Goal: Task Accomplishment & Management: Manage account settings

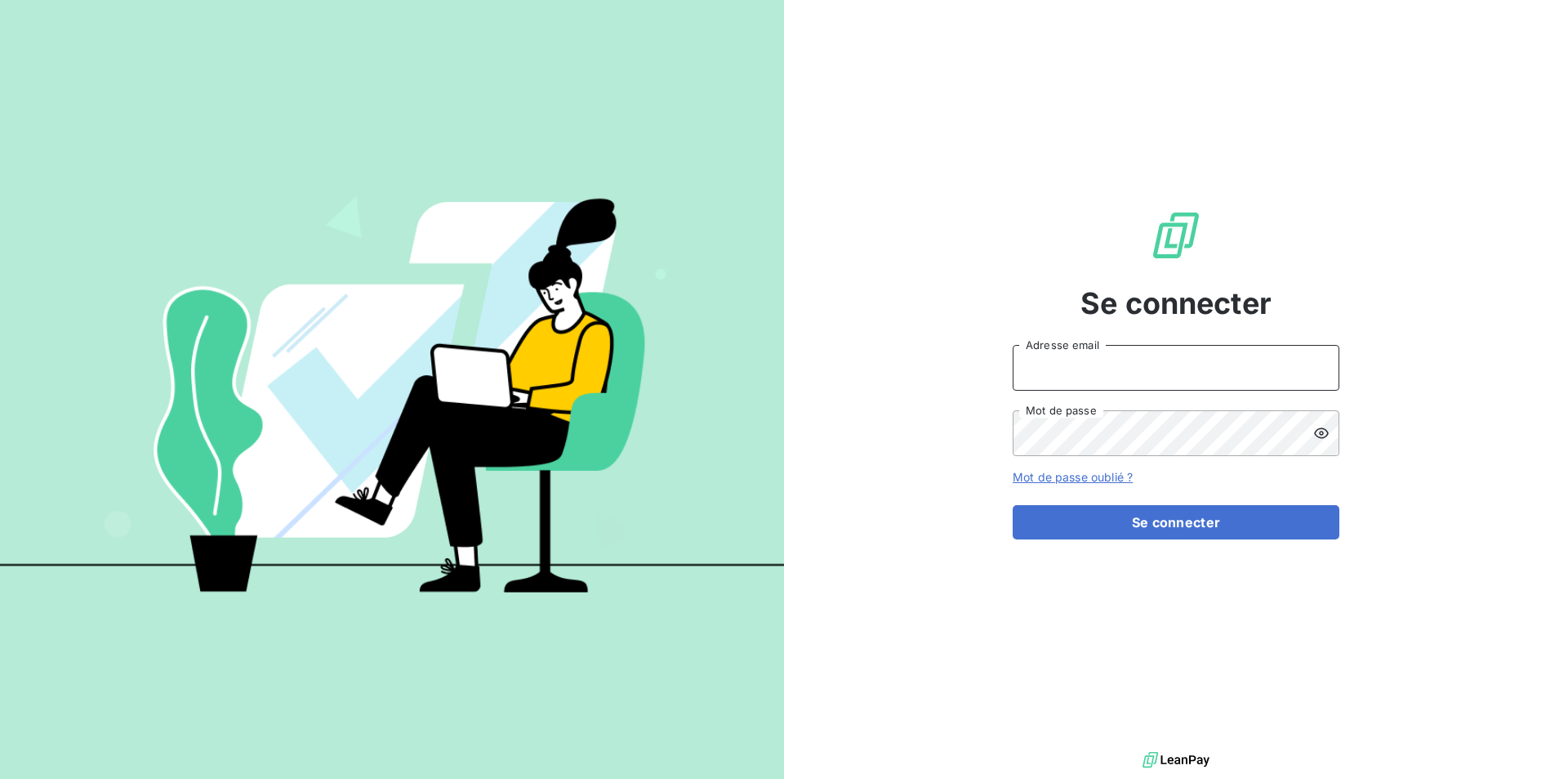
click at [1088, 363] on input "Adresse email" at bounding box center [1176, 367] width 327 height 45
type input "[EMAIL_ADDRESS][DOMAIN_NAME]"
click at [1012, 505] on button "Se connecter" at bounding box center [1176, 522] width 327 height 34
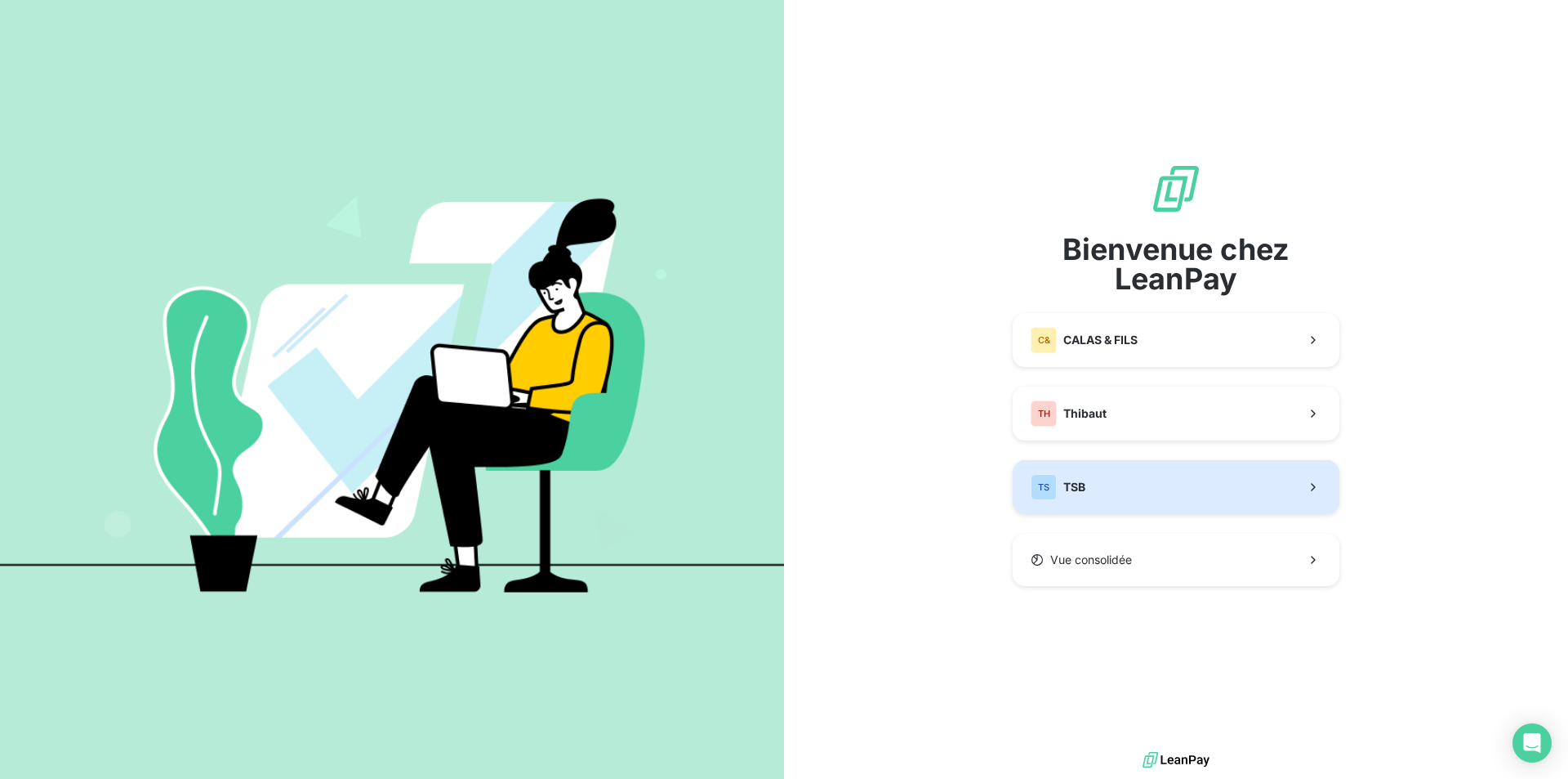
click at [1138, 483] on button "TS TSB" at bounding box center [1176, 487] width 327 height 54
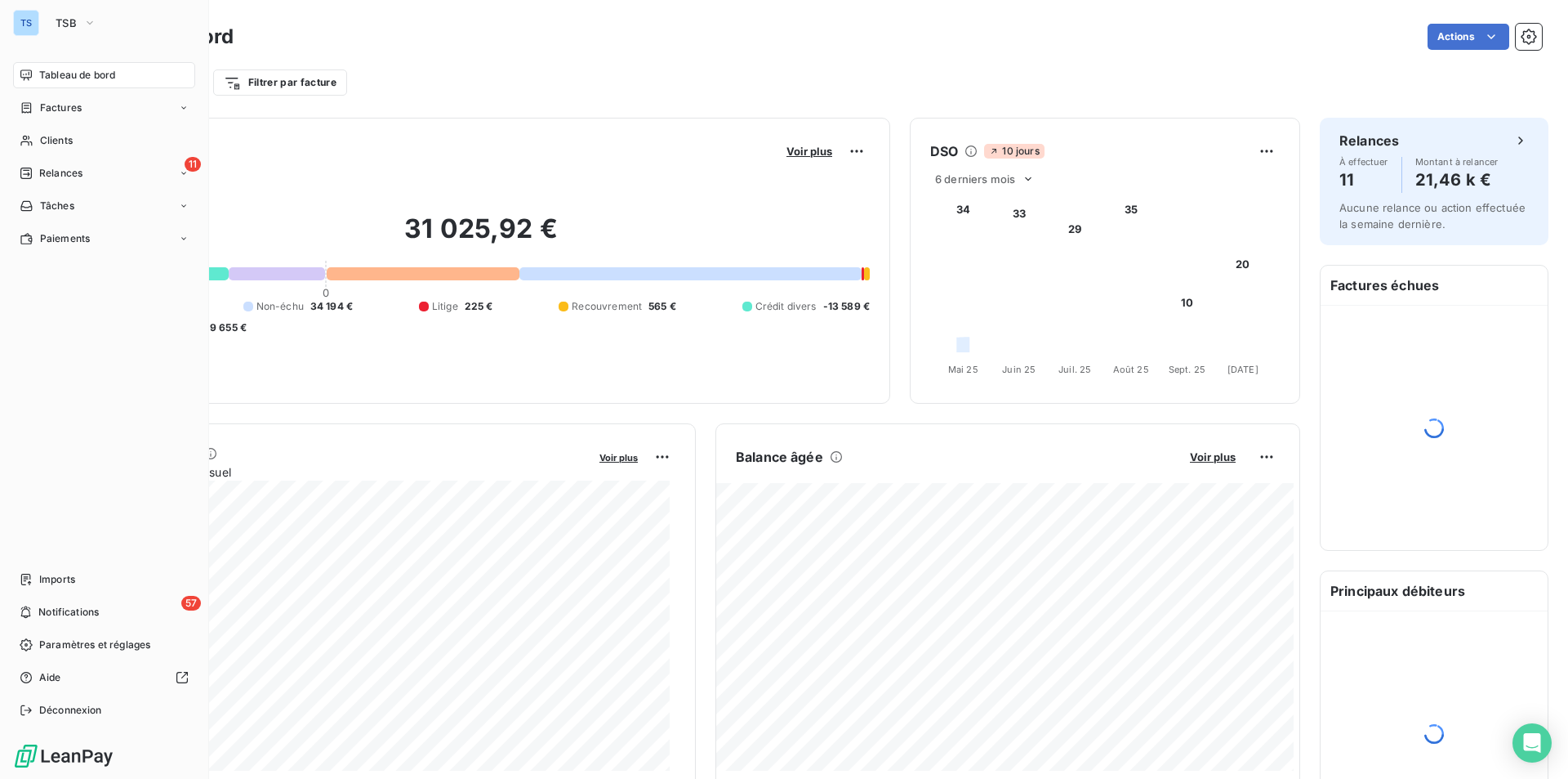
click at [78, 133] on div "Clients" at bounding box center [104, 140] width 182 height 26
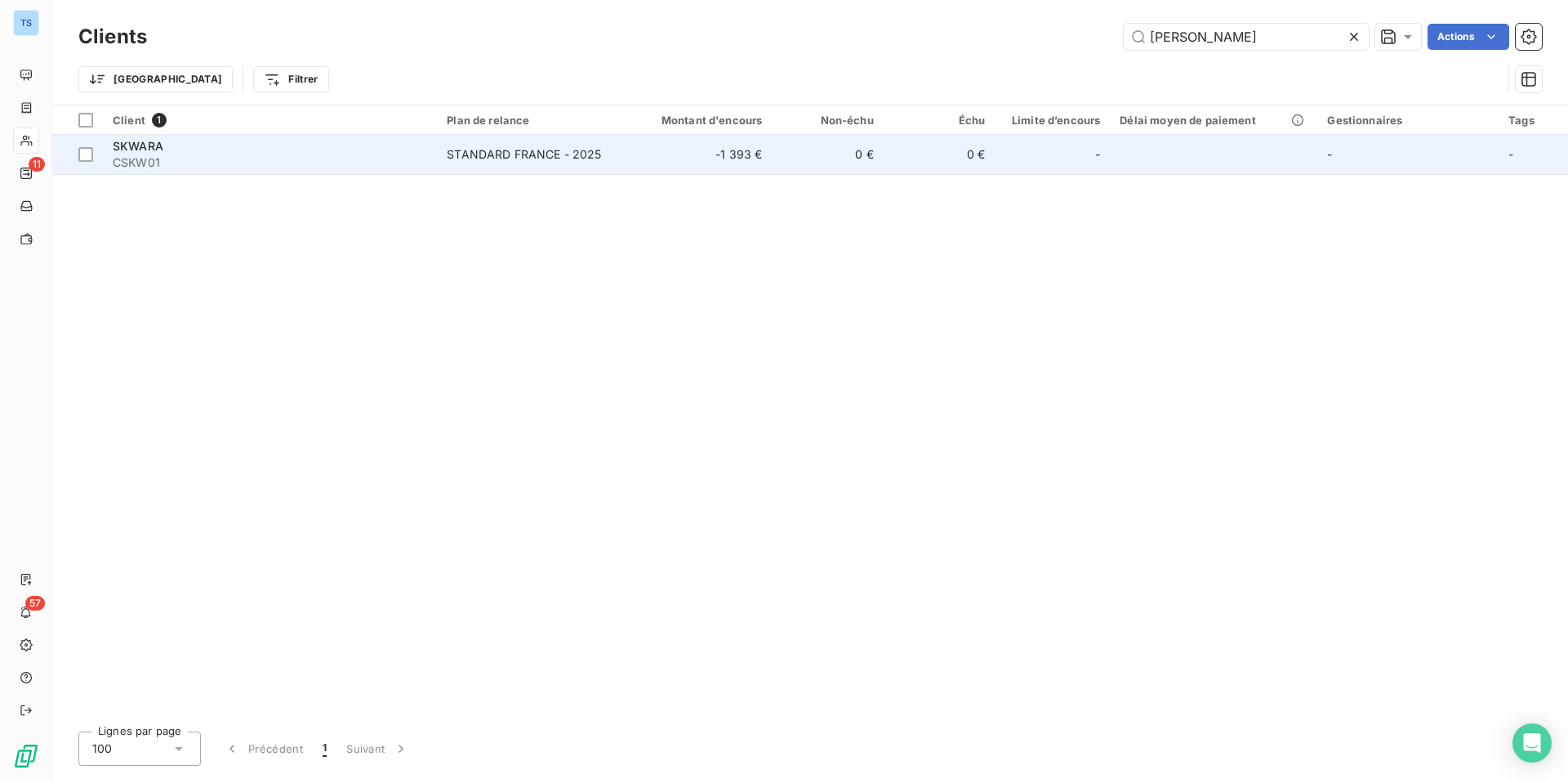
type input "[PERSON_NAME]"
click at [237, 148] on div "SKWARA" at bounding box center [269, 146] width 315 height 17
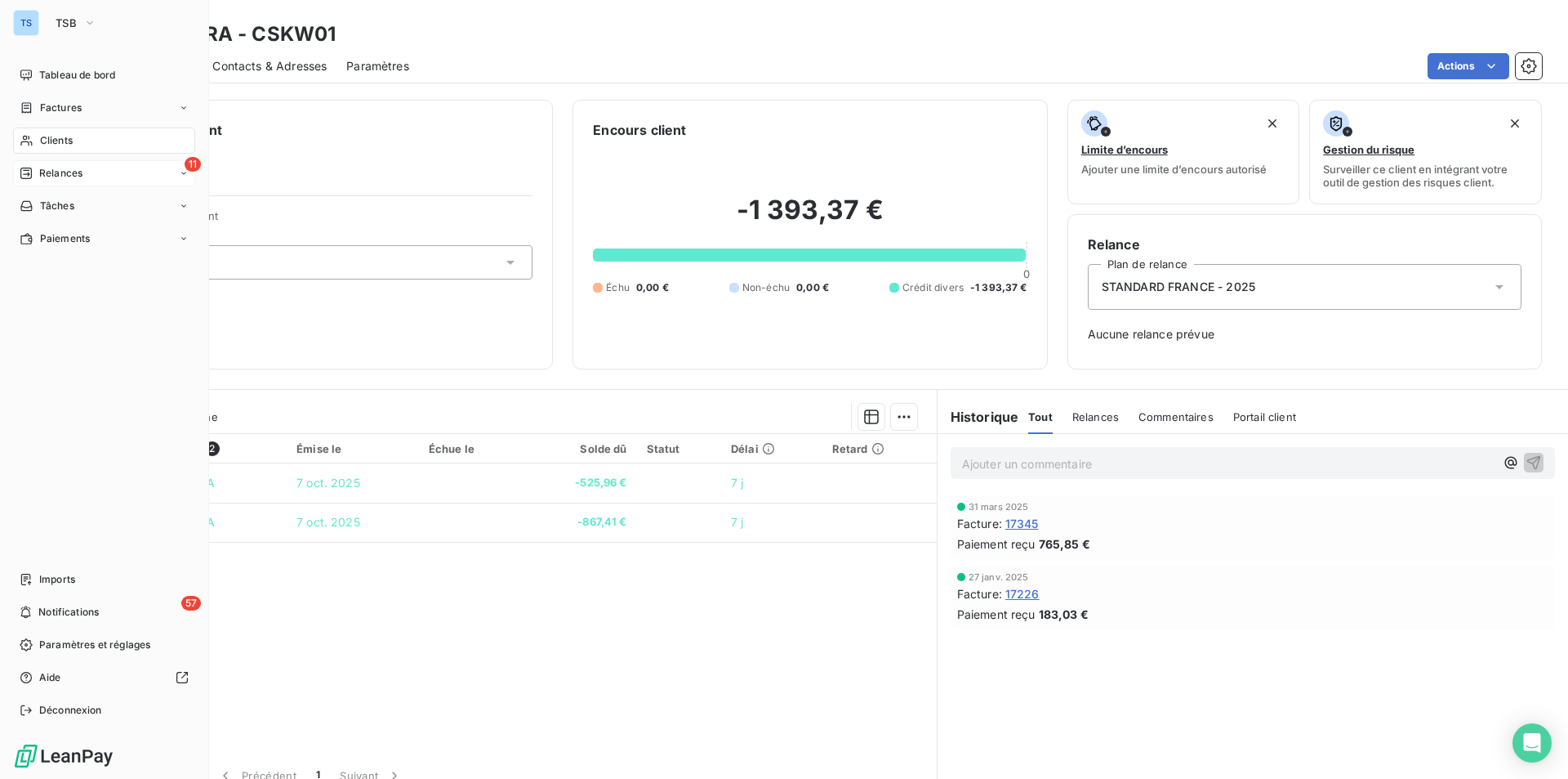
drag, startPoint x: 45, startPoint y: 168, endPoint x: 55, endPoint y: 166, distance: 10.2
click at [45, 168] on span "Relances" at bounding box center [61, 173] width 44 height 15
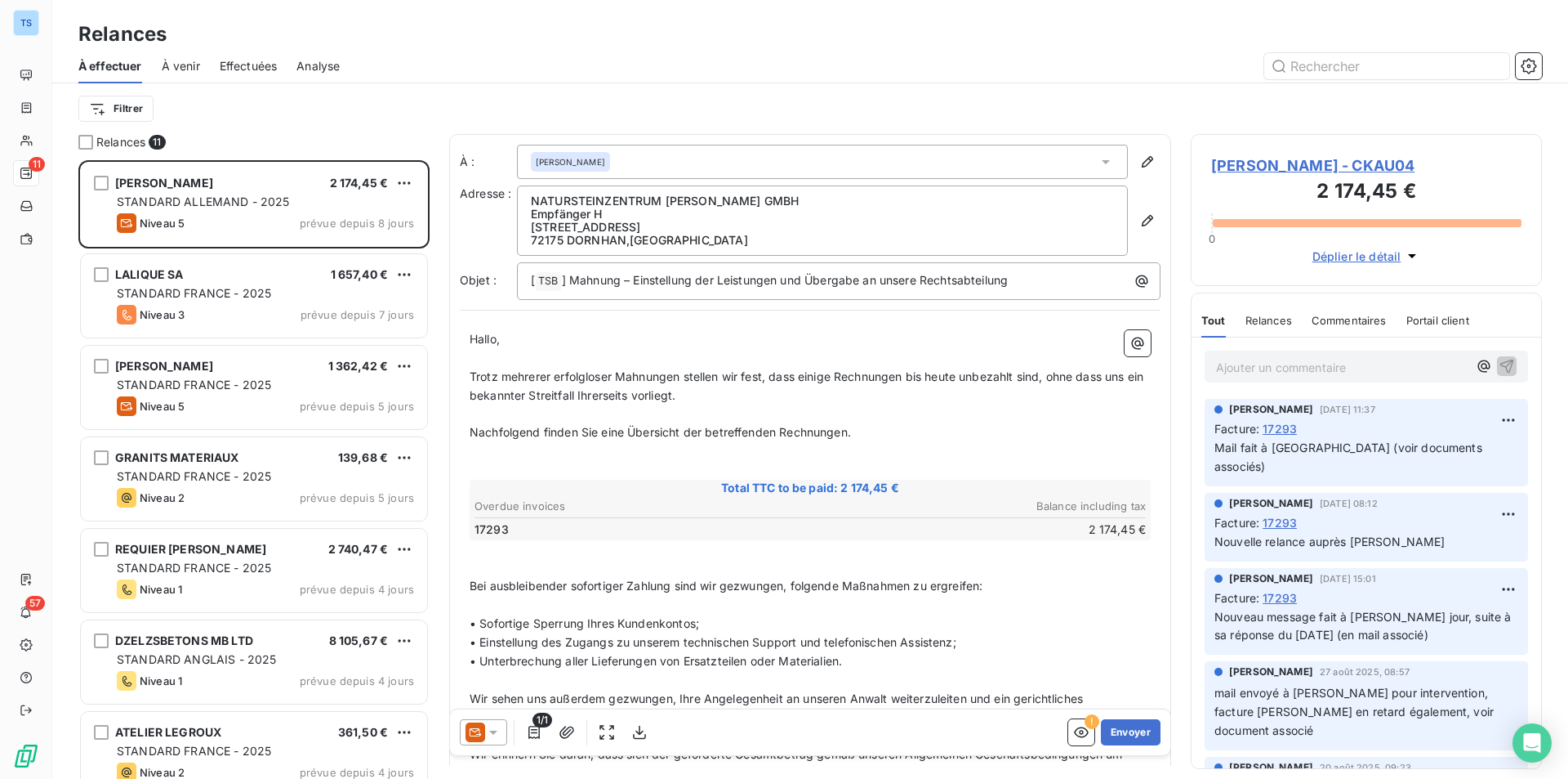
scroll to position [606, 339]
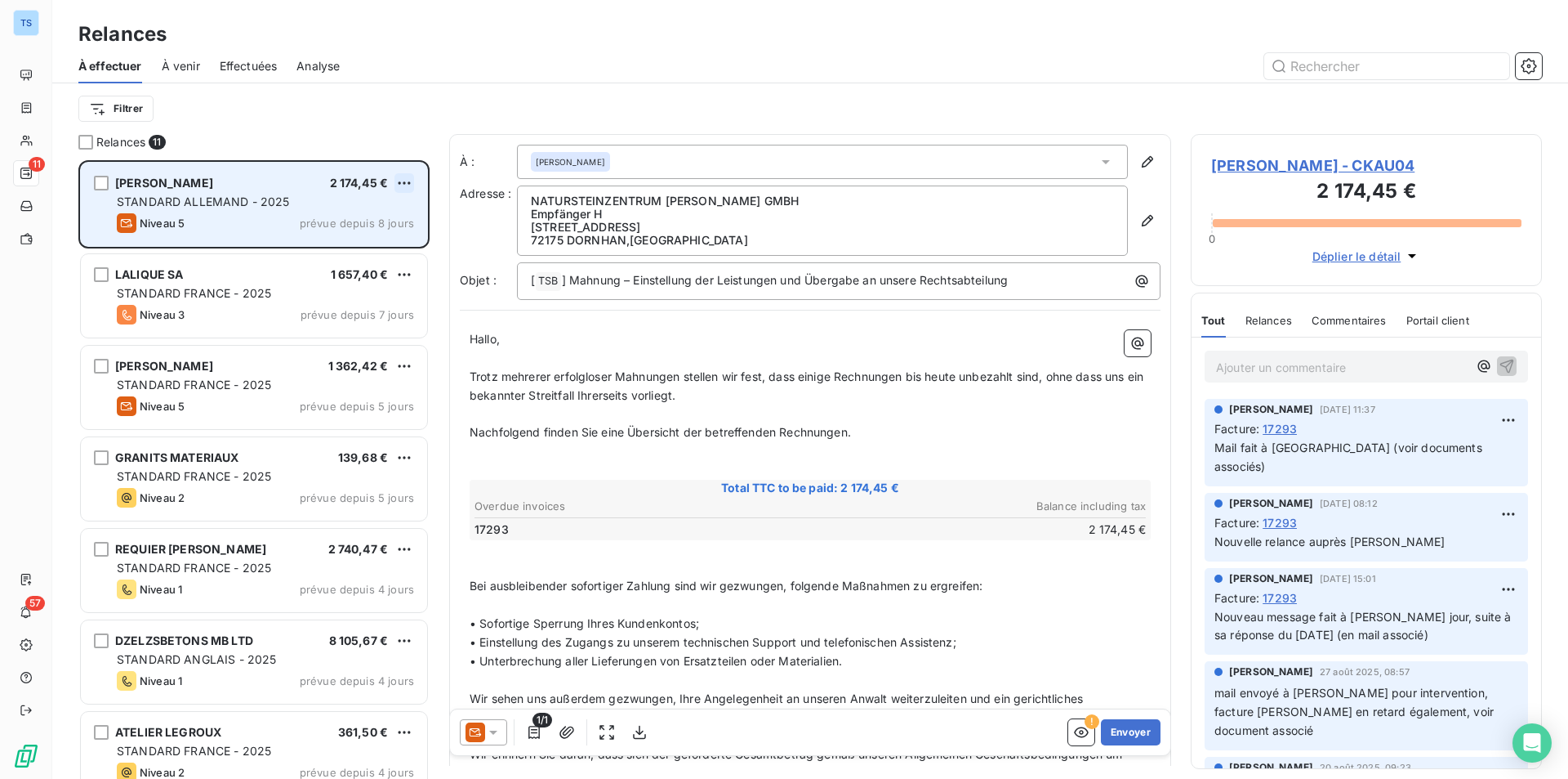
click at [406, 174] on html "TS 11 57 Relances À effectuer À venir Effectuées Analyse Filtrer Relances 11 [P…" at bounding box center [784, 389] width 1568 height 779
click at [378, 210] on div "Replanifier cette action" at bounding box center [334, 215] width 147 height 26
select select "9"
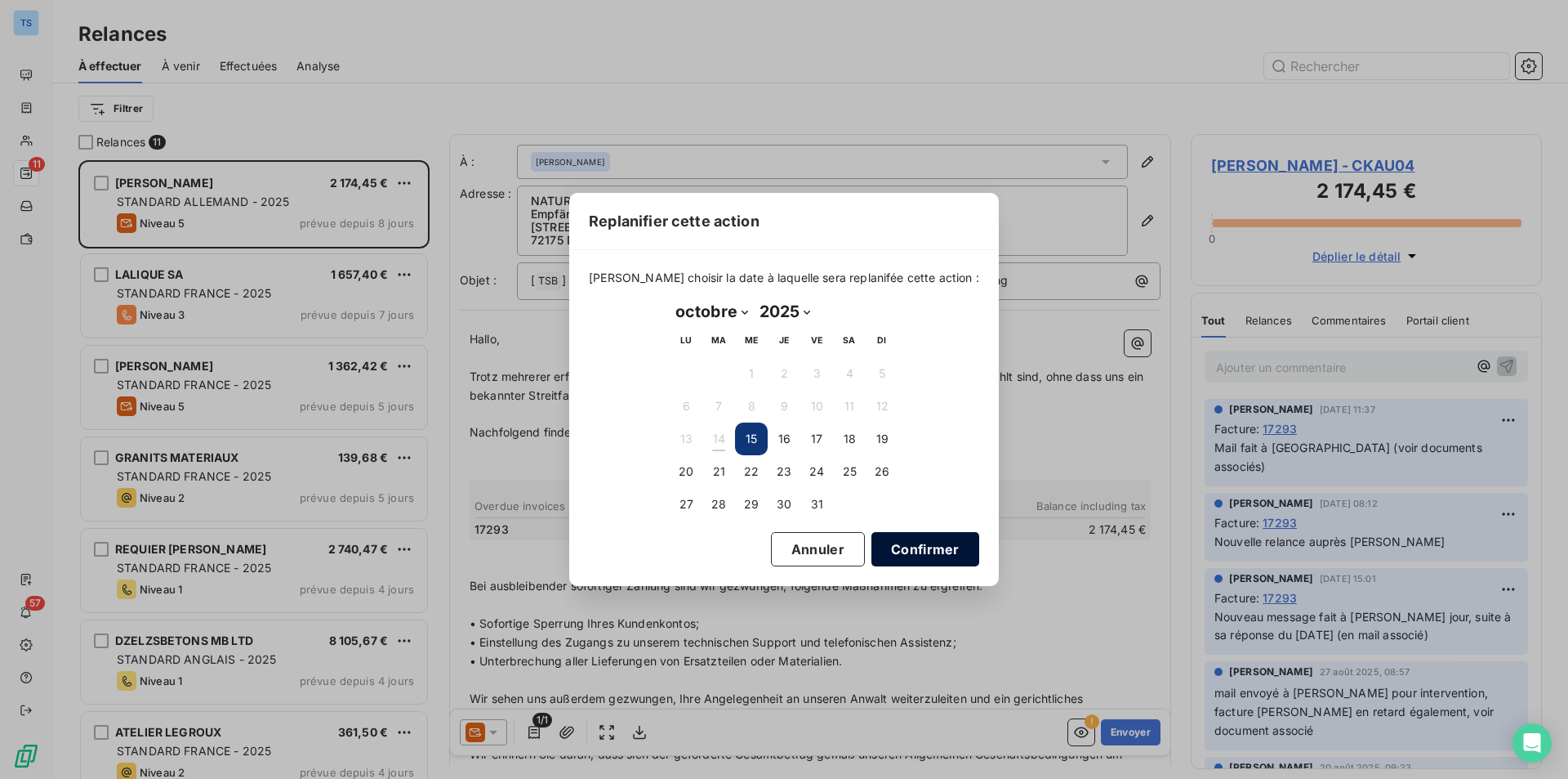
drag, startPoint x: 881, startPoint y: 543, endPoint x: 889, endPoint y: 543, distance: 8.0
click at [881, 543] on button "Confirmer" at bounding box center [925, 549] width 108 height 34
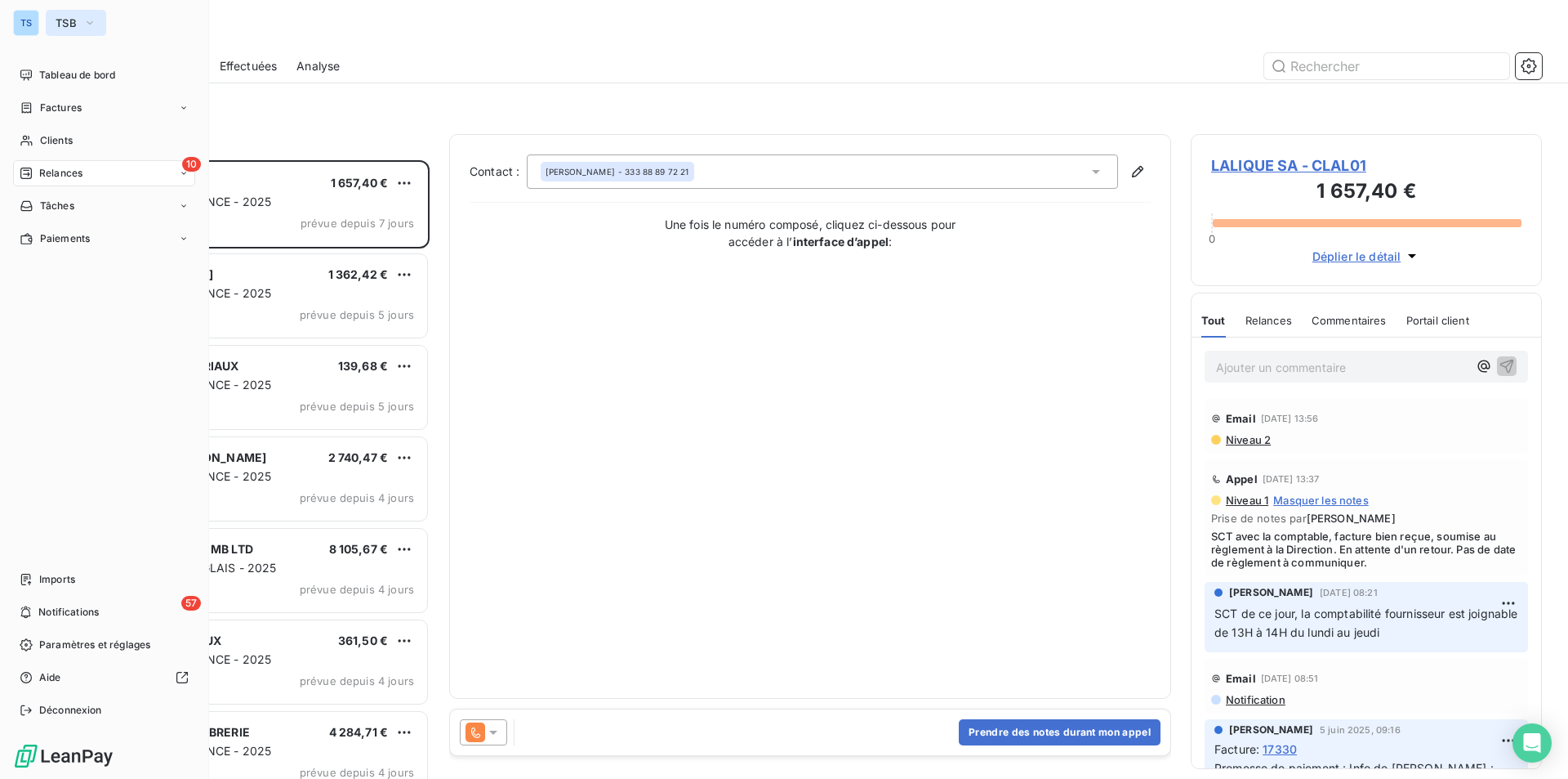
click at [84, 18] on icon "button" at bounding box center [90, 23] width 13 height 17
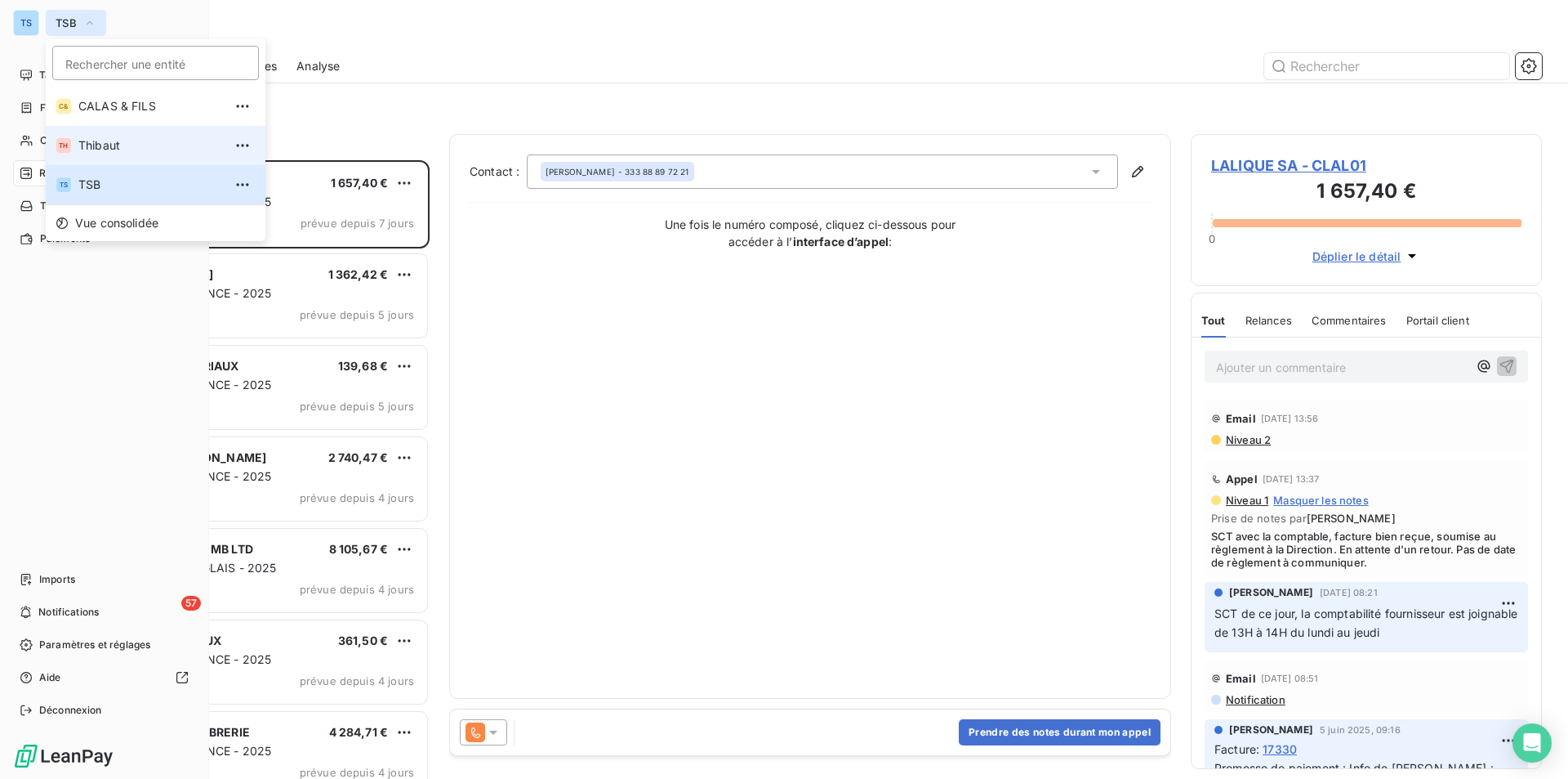
click at [99, 144] on span "Thibaut" at bounding box center [151, 145] width 145 height 17
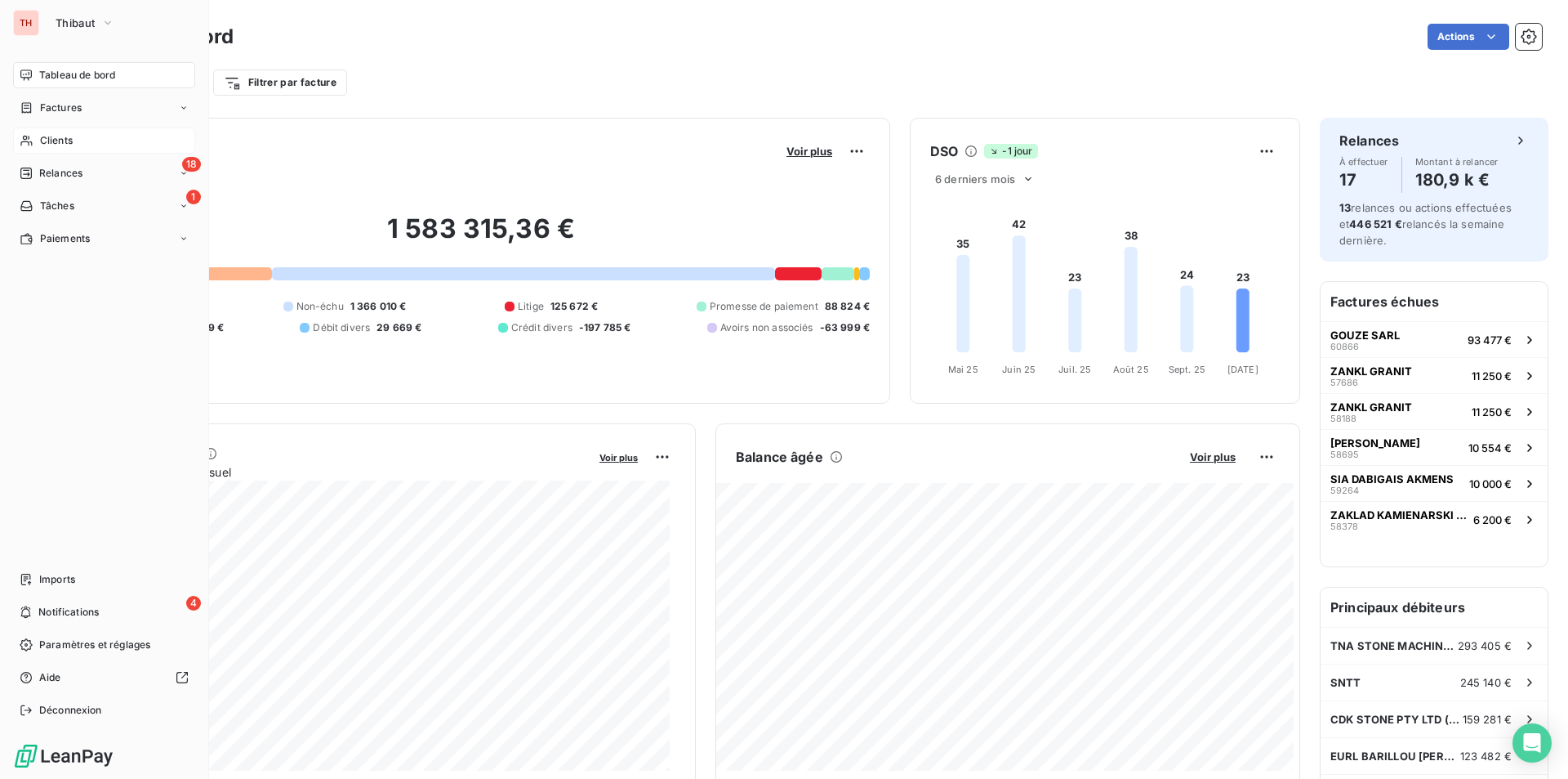
click at [85, 135] on div "Clients" at bounding box center [104, 140] width 182 height 26
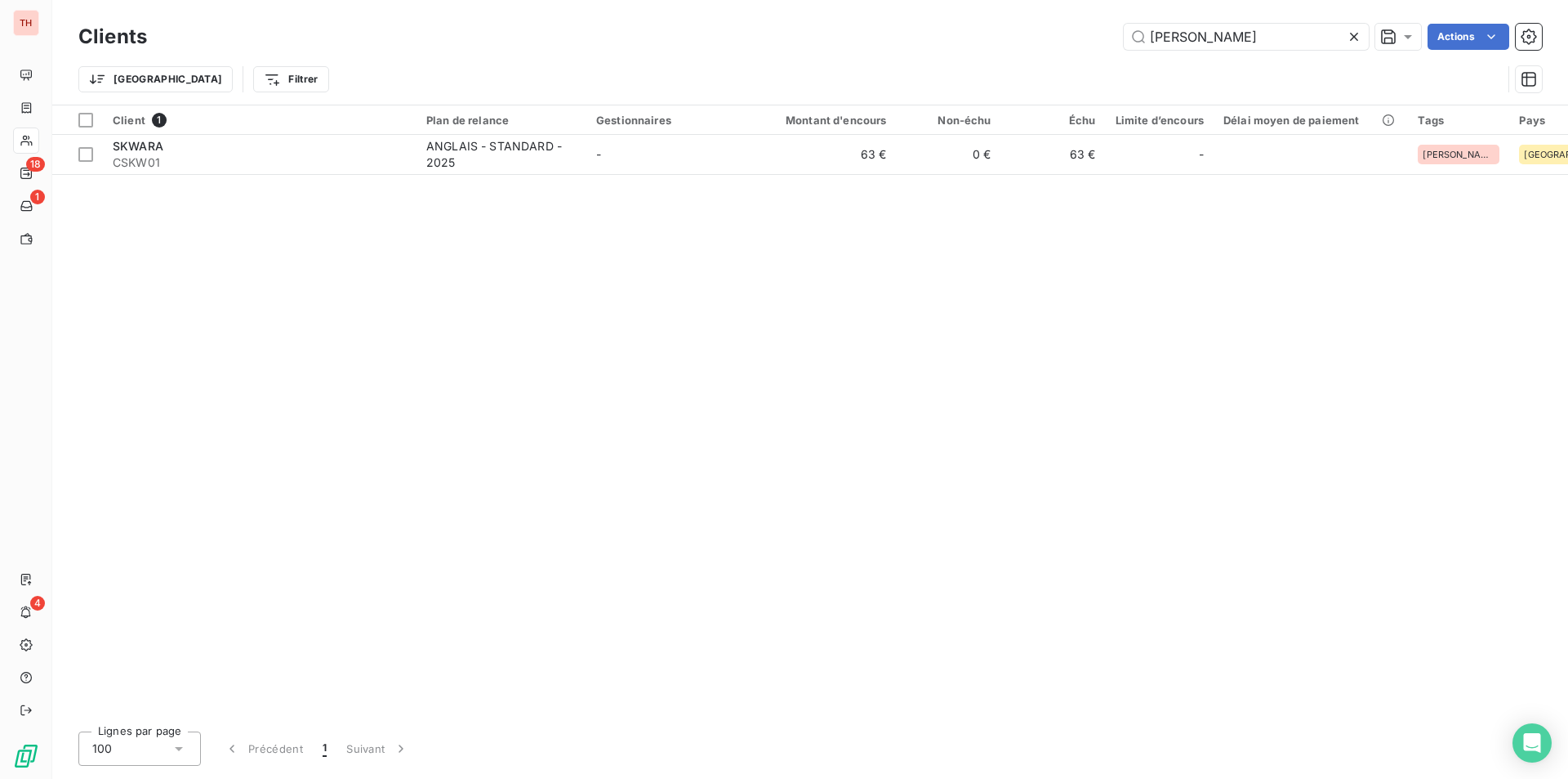
drag, startPoint x: 1205, startPoint y: 40, endPoint x: 1089, endPoint y: 35, distance: 116.1
click at [1089, 35] on div "[PERSON_NAME] Actions" at bounding box center [854, 37] width 1375 height 26
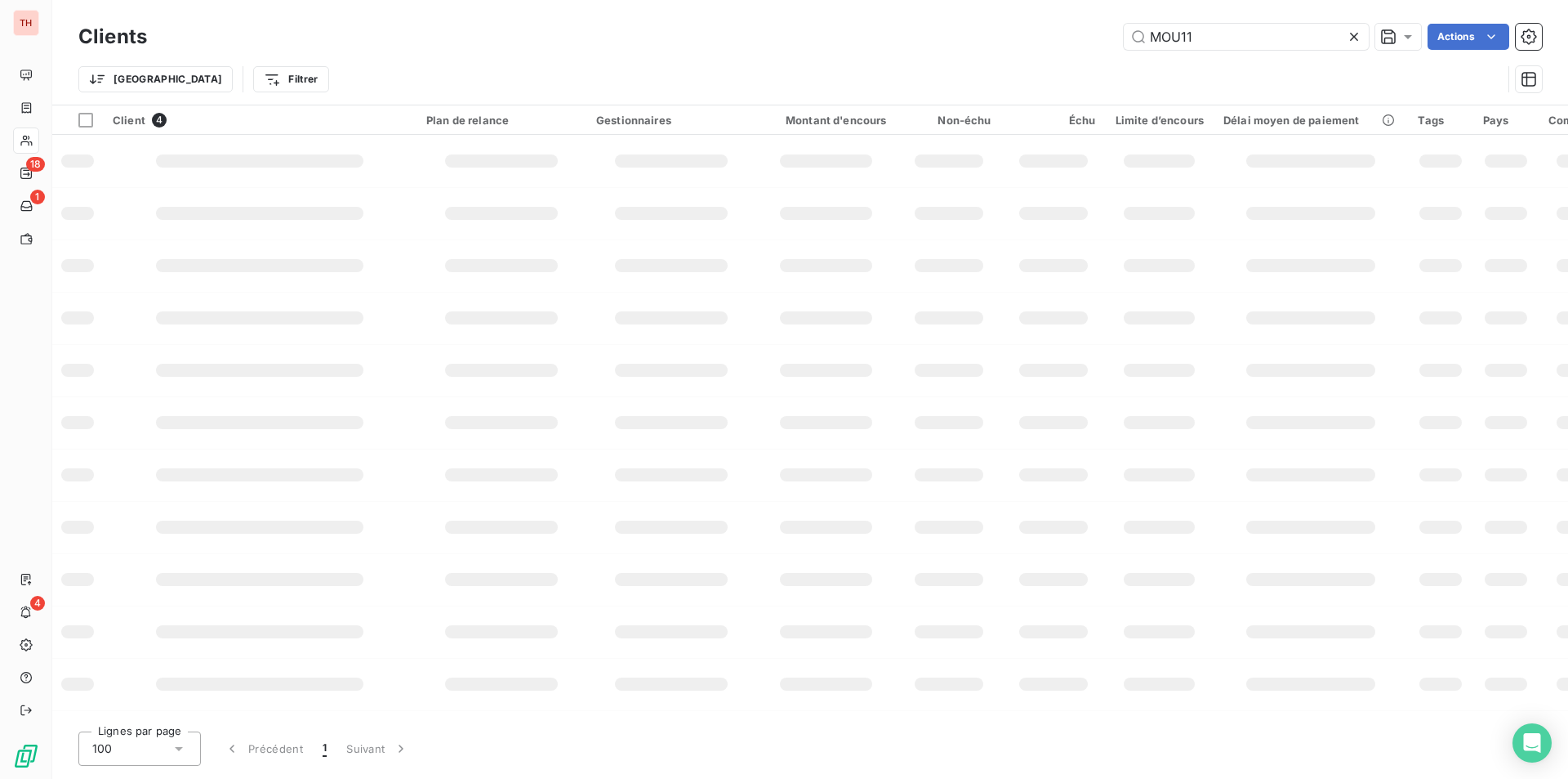
type input "MOU11"
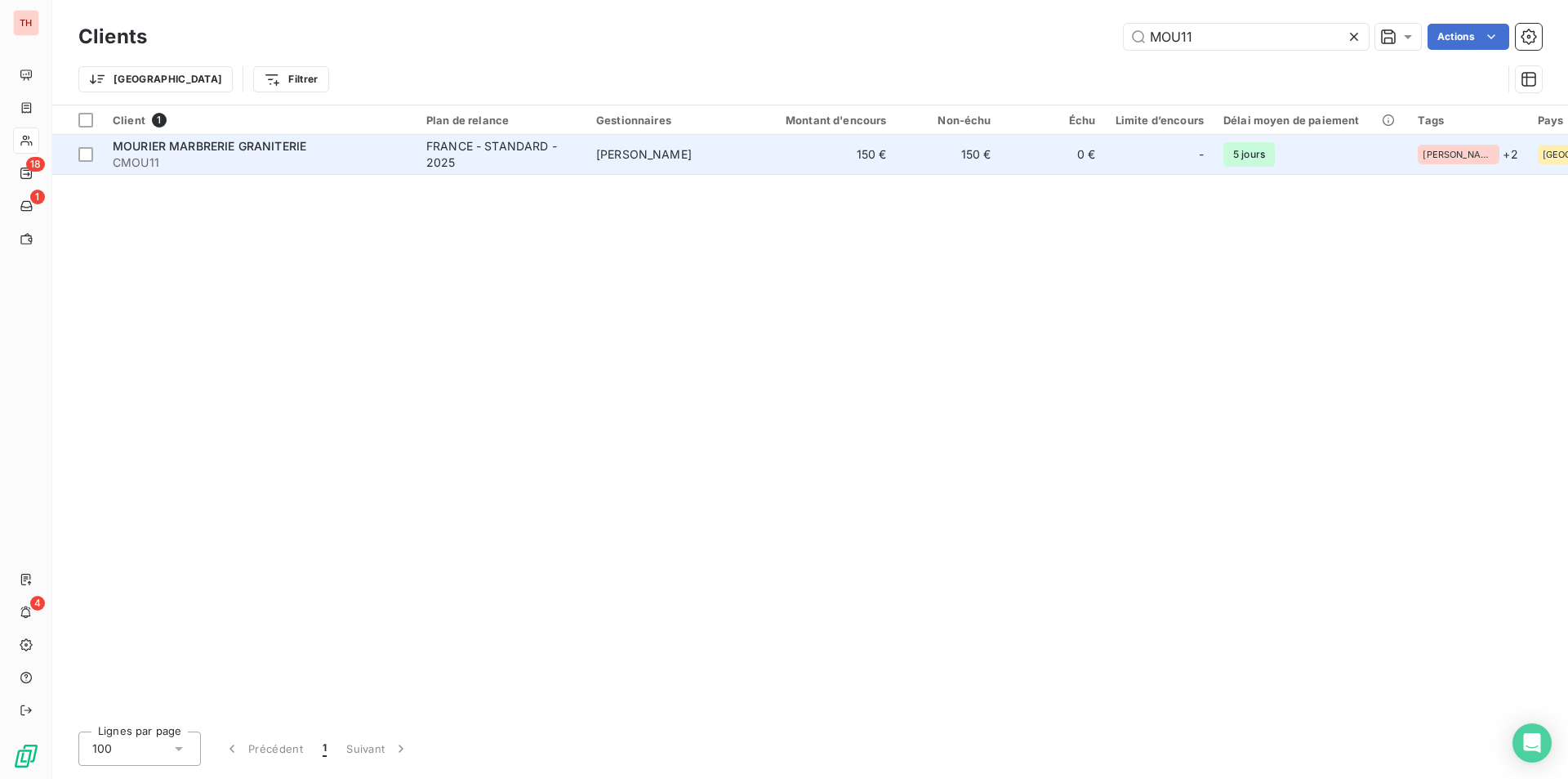
drag, startPoint x: 498, startPoint y: 157, endPoint x: 565, endPoint y: 165, distance: 67.5
click at [498, 157] on div "FRANCE - STANDARD - 2025" at bounding box center [501, 154] width 150 height 32
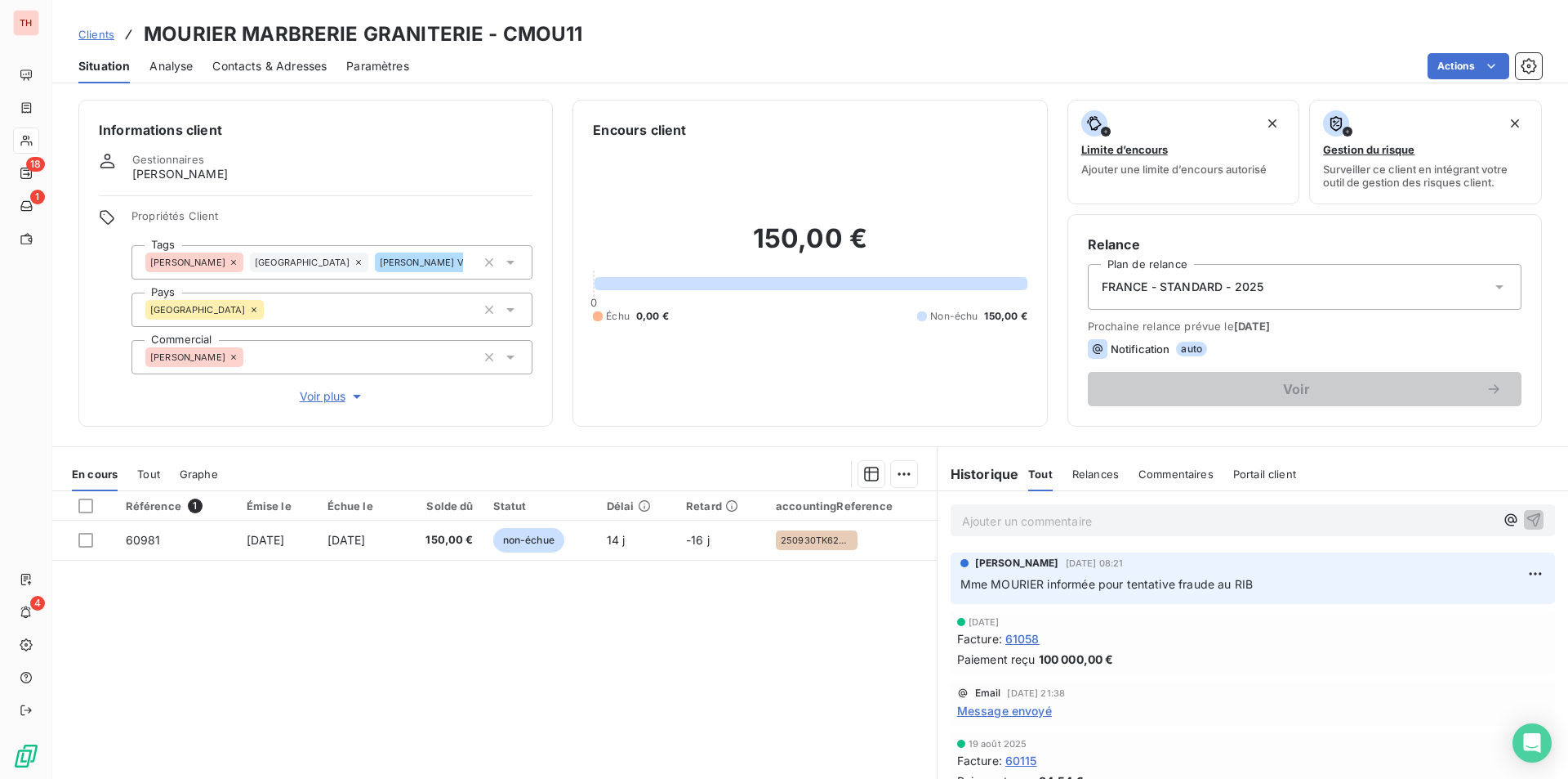
drag, startPoint x: 150, startPoint y: 471, endPoint x: 419, endPoint y: 464, distance: 269.1
click at [150, 471] on span "Tout" at bounding box center [148, 474] width 23 height 13
